Goal: Check status: Check status

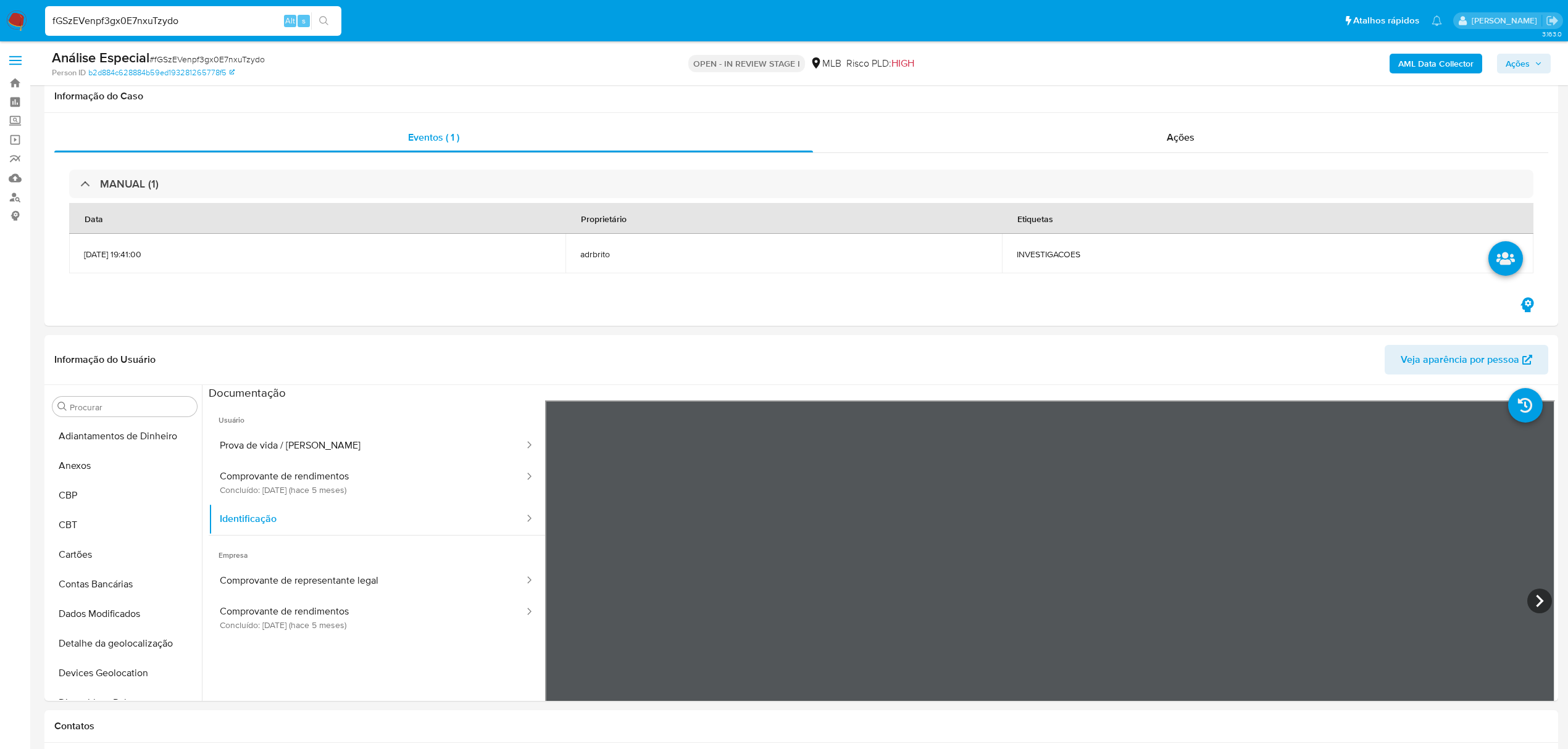
select select "10"
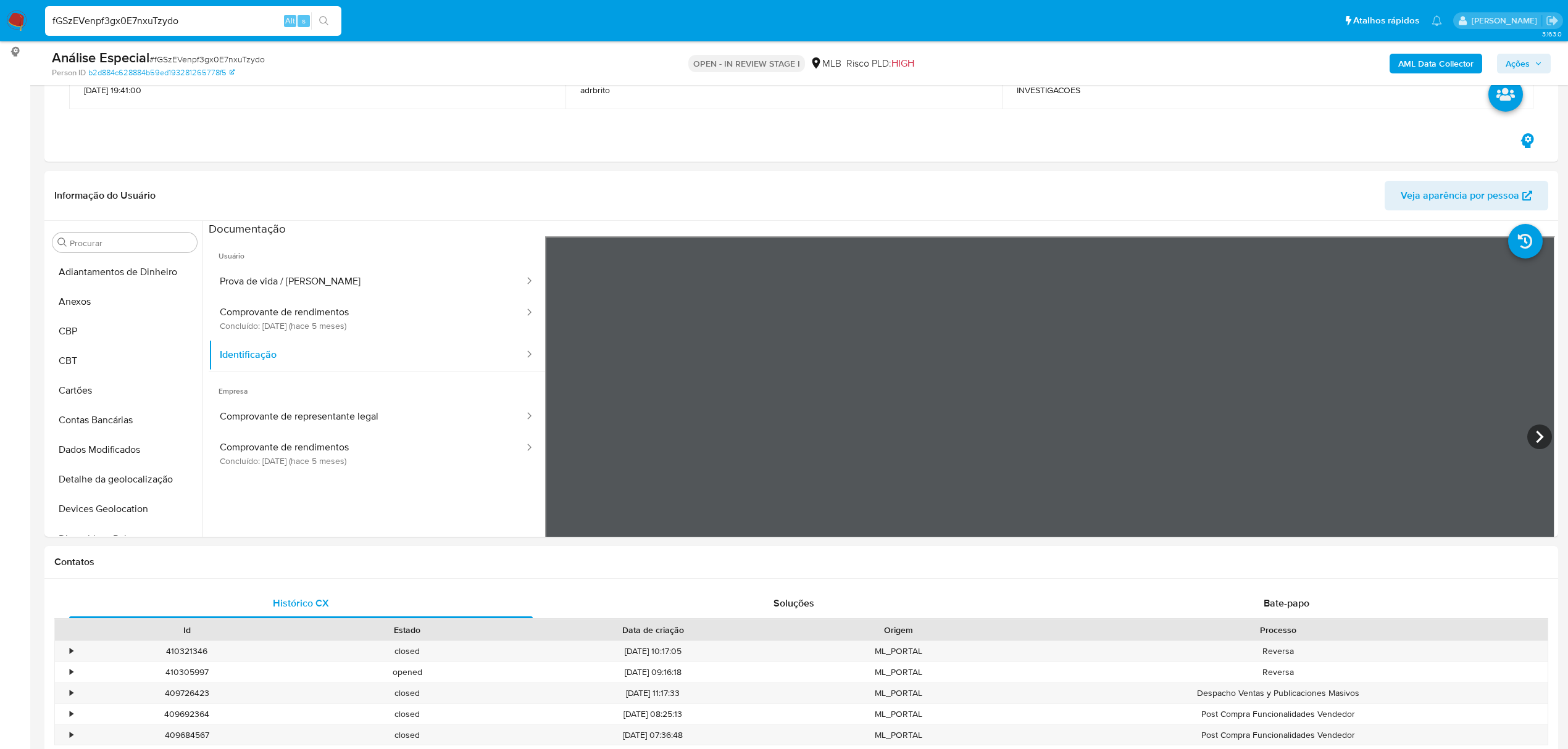
scroll to position [26, 0]
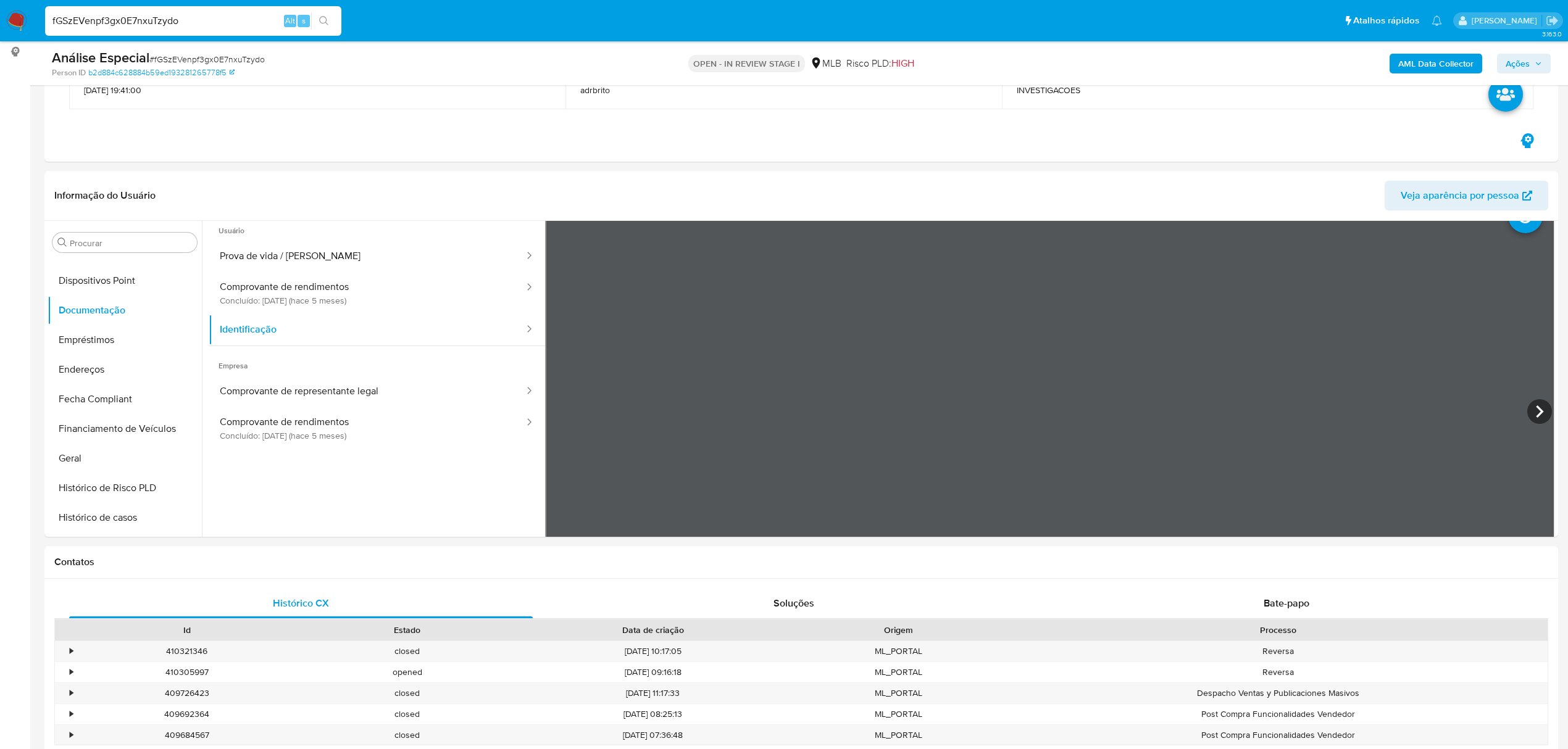
click at [208, 20] on input "fGSzEVenpf3gx0E7nxuTzydo" at bounding box center [194, 21] width 296 height 16
paste input "xqUslLGcngBBRMcX1GOpobq3"
type input "xqUslLGcngBBRMcX1GOpobq3"
click at [327, 19] on icon "search-icon" at bounding box center [324, 21] width 10 height 10
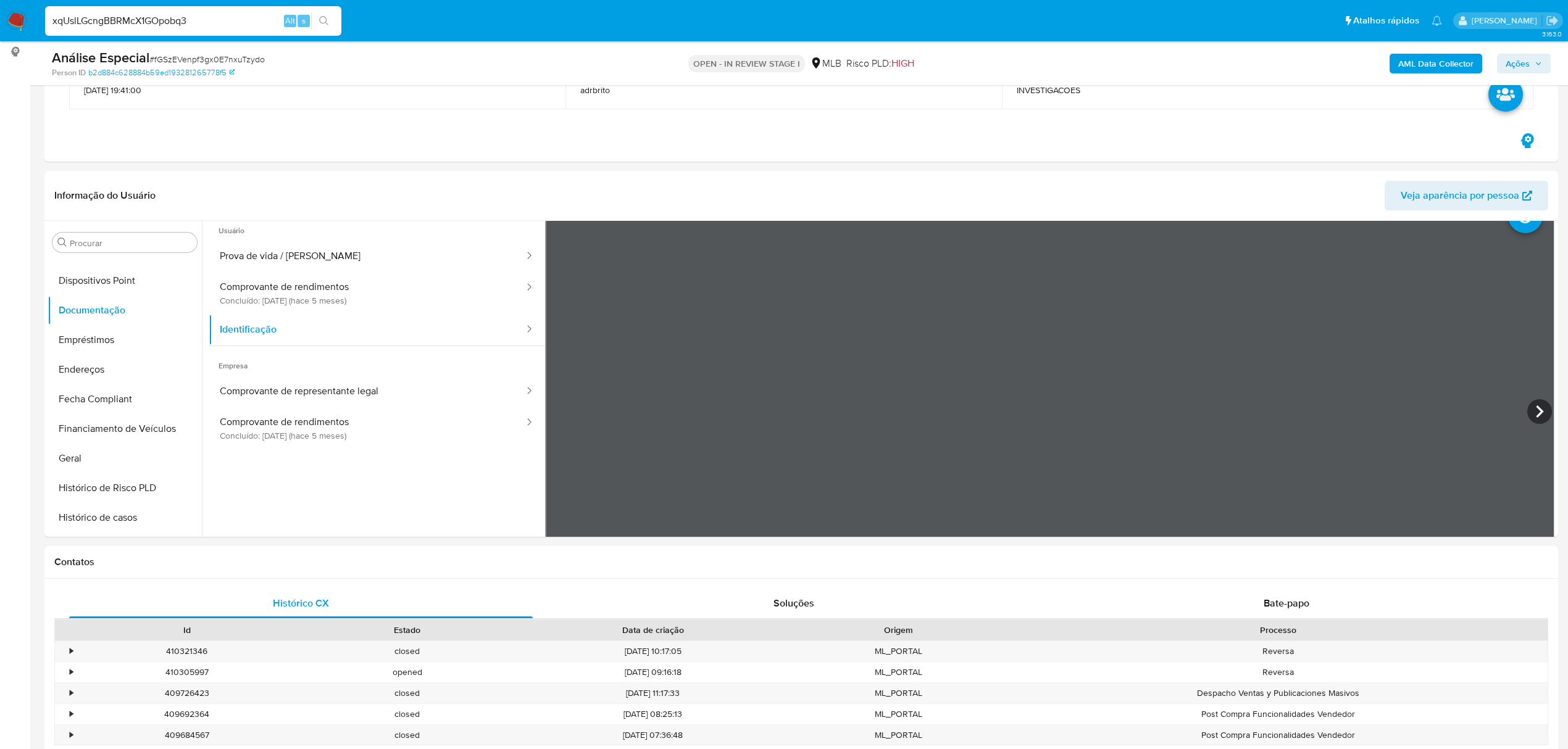
click at [161, 26] on input "xqUslLGcngBBRMcX1GOpobq3" at bounding box center [194, 21] width 296 height 16
click at [189, 18] on input "xqUslLGcngBBRMcX1GOpobq3" at bounding box center [194, 21] width 296 height 16
click at [321, 23] on icon "search-icon" at bounding box center [323, 20] width 9 height 9
